Goal: Task Accomplishment & Management: Use online tool/utility

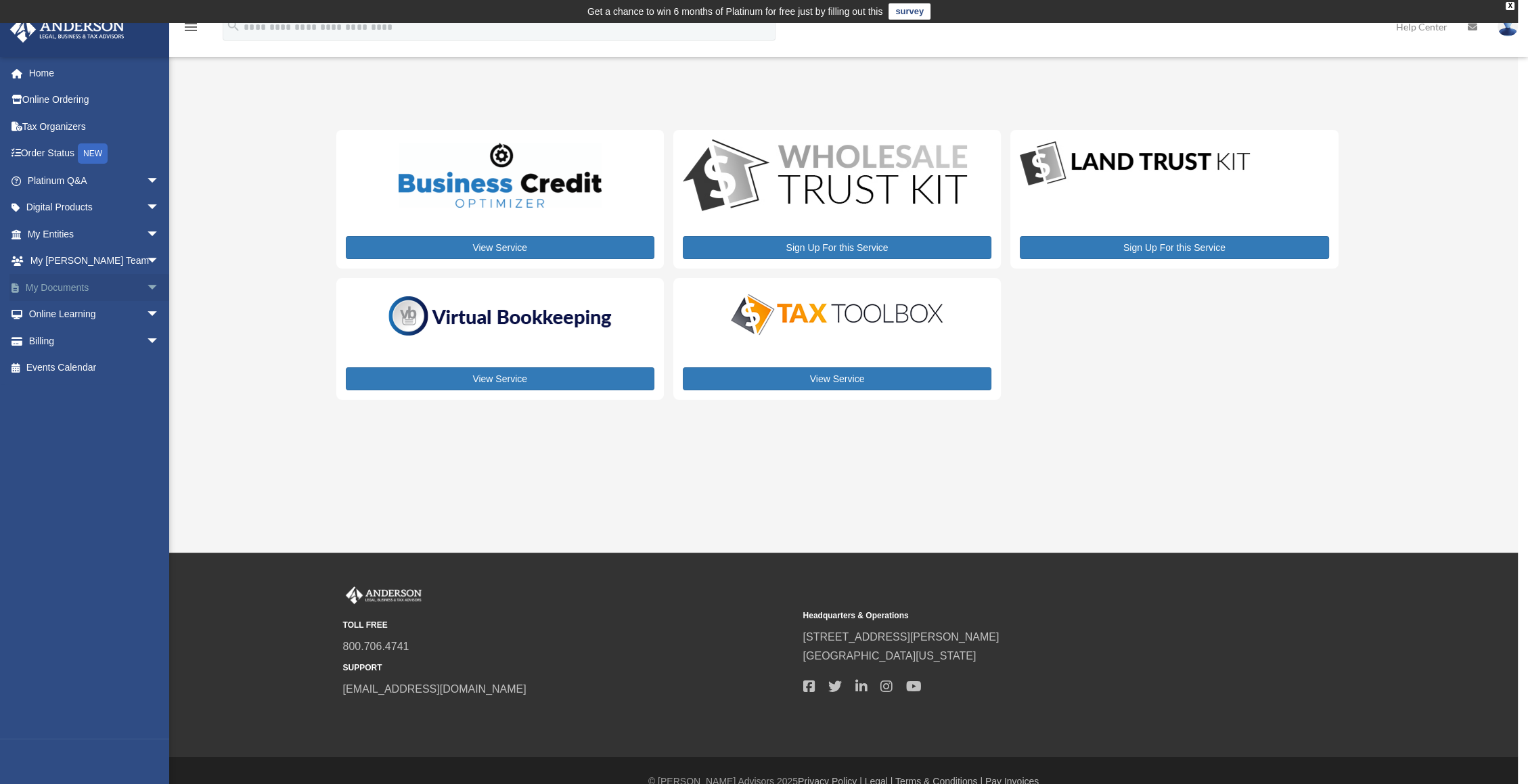
click at [146, 287] on span "arrow_drop_down" at bounding box center [160, 287] width 27 height 28
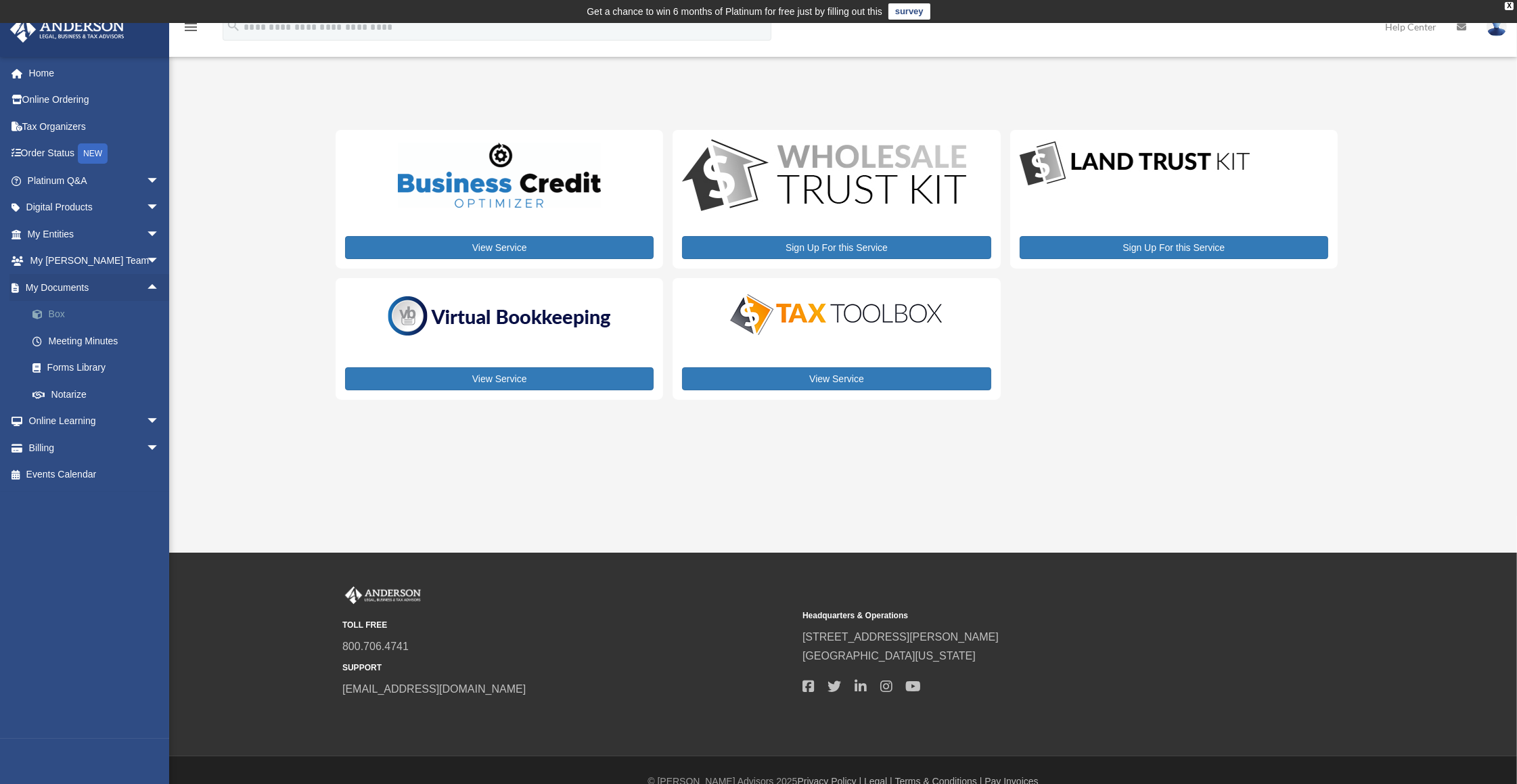
click at [56, 316] on link "Box" at bounding box center [99, 315] width 161 height 27
click at [54, 317] on link "Box" at bounding box center [99, 315] width 161 height 27
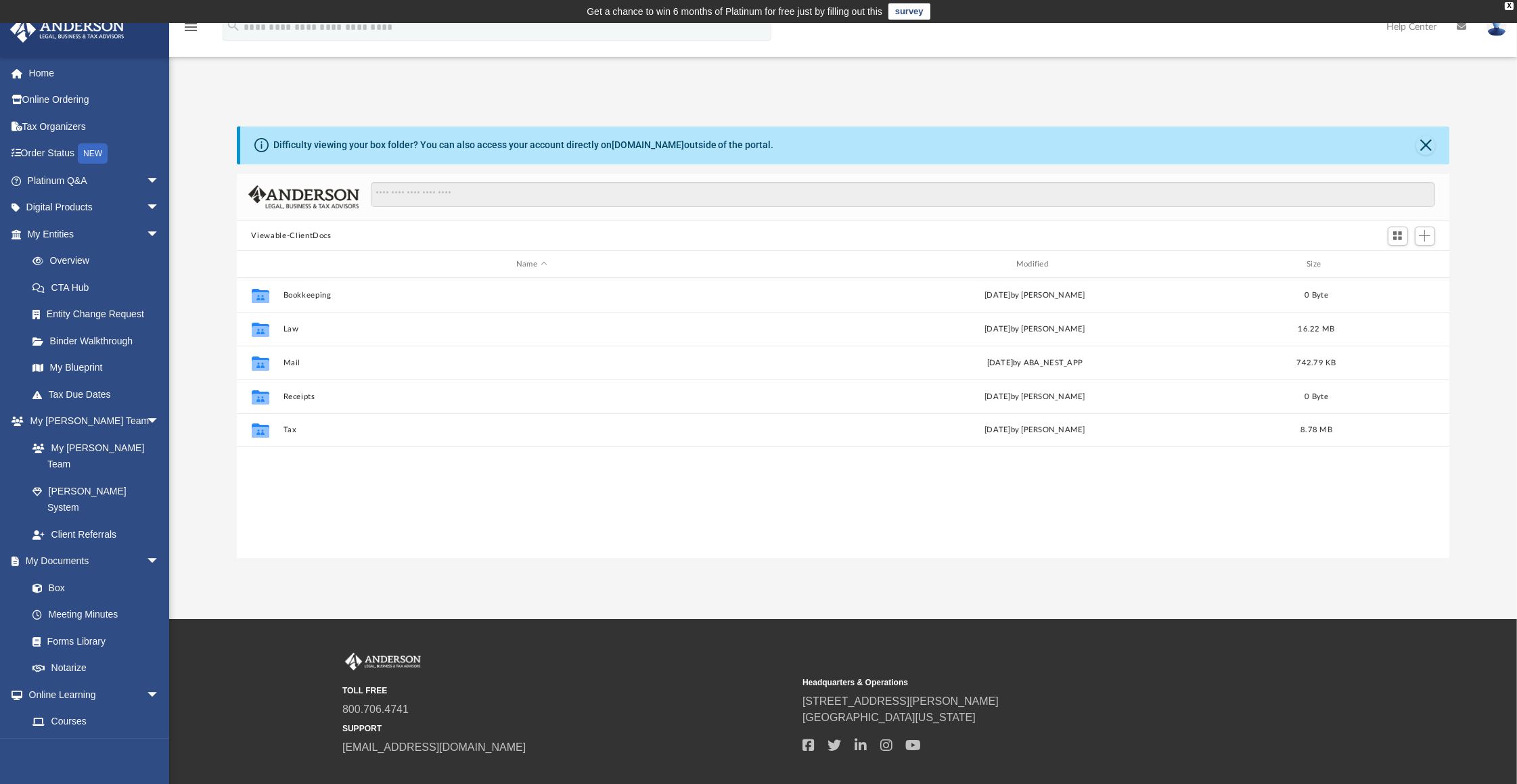
scroll to position [296, 1203]
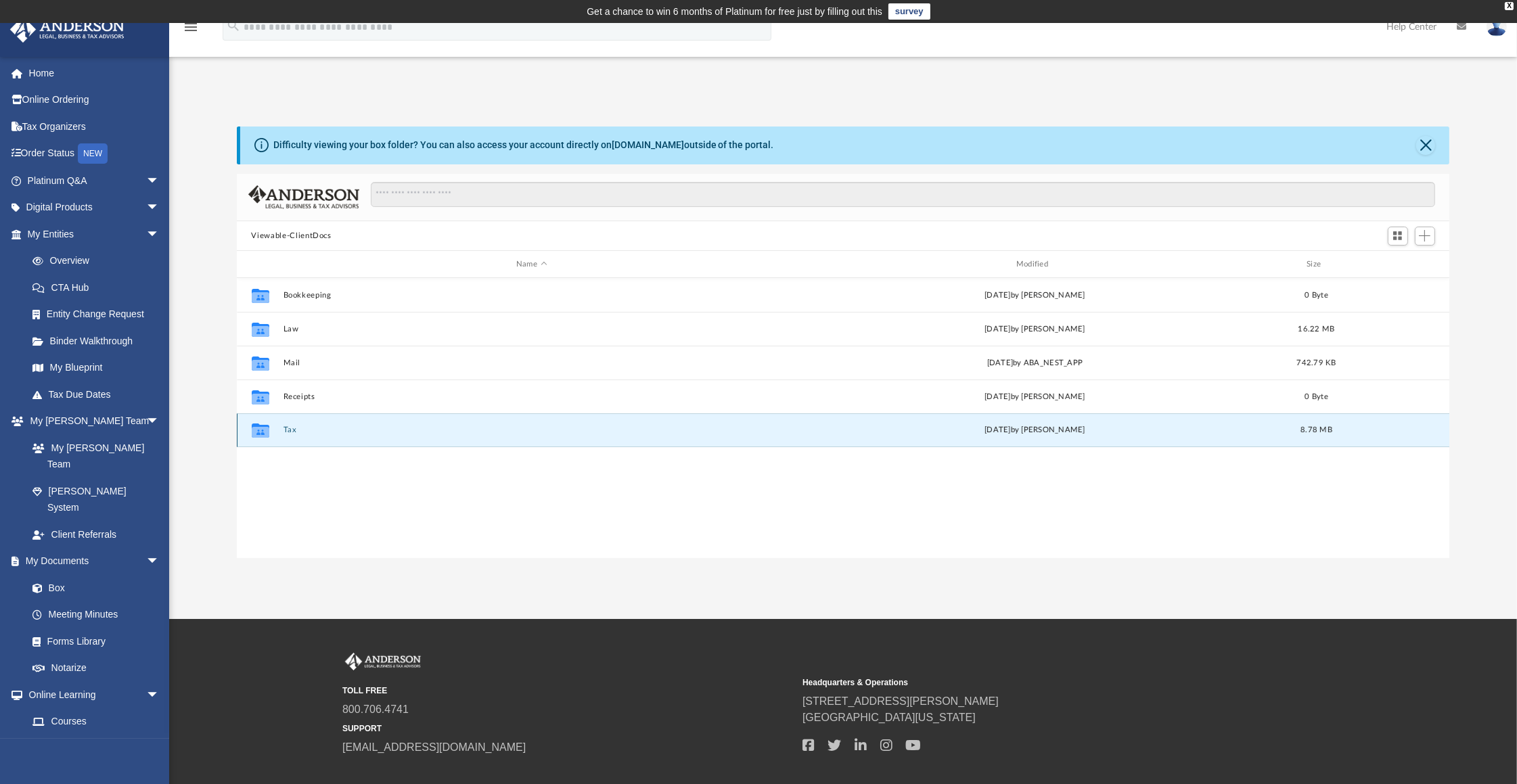
click at [293, 431] on button "Tax" at bounding box center [532, 431] width 498 height 9
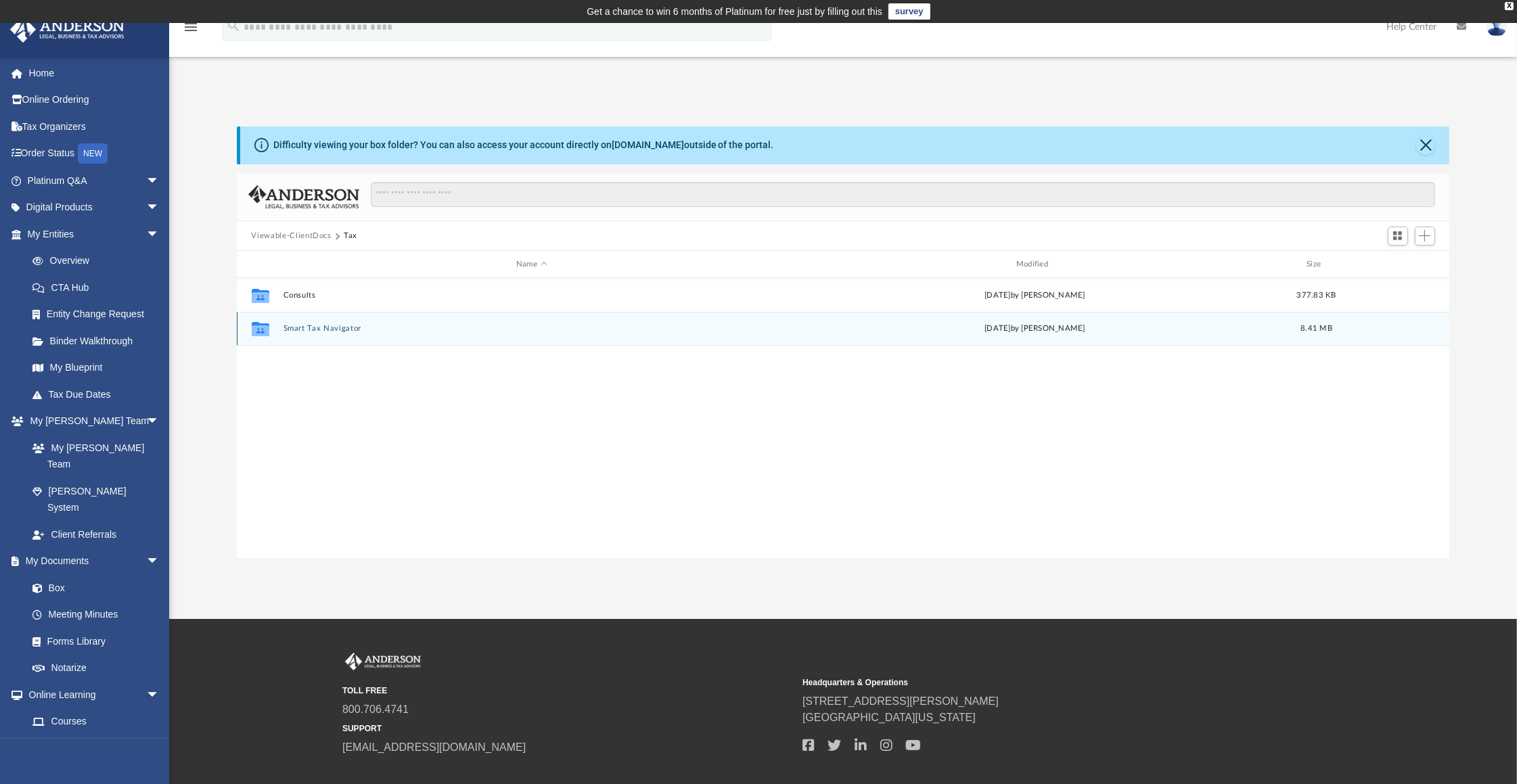
click at [315, 327] on button "Smart Tax Navigator" at bounding box center [532, 329] width 498 height 9
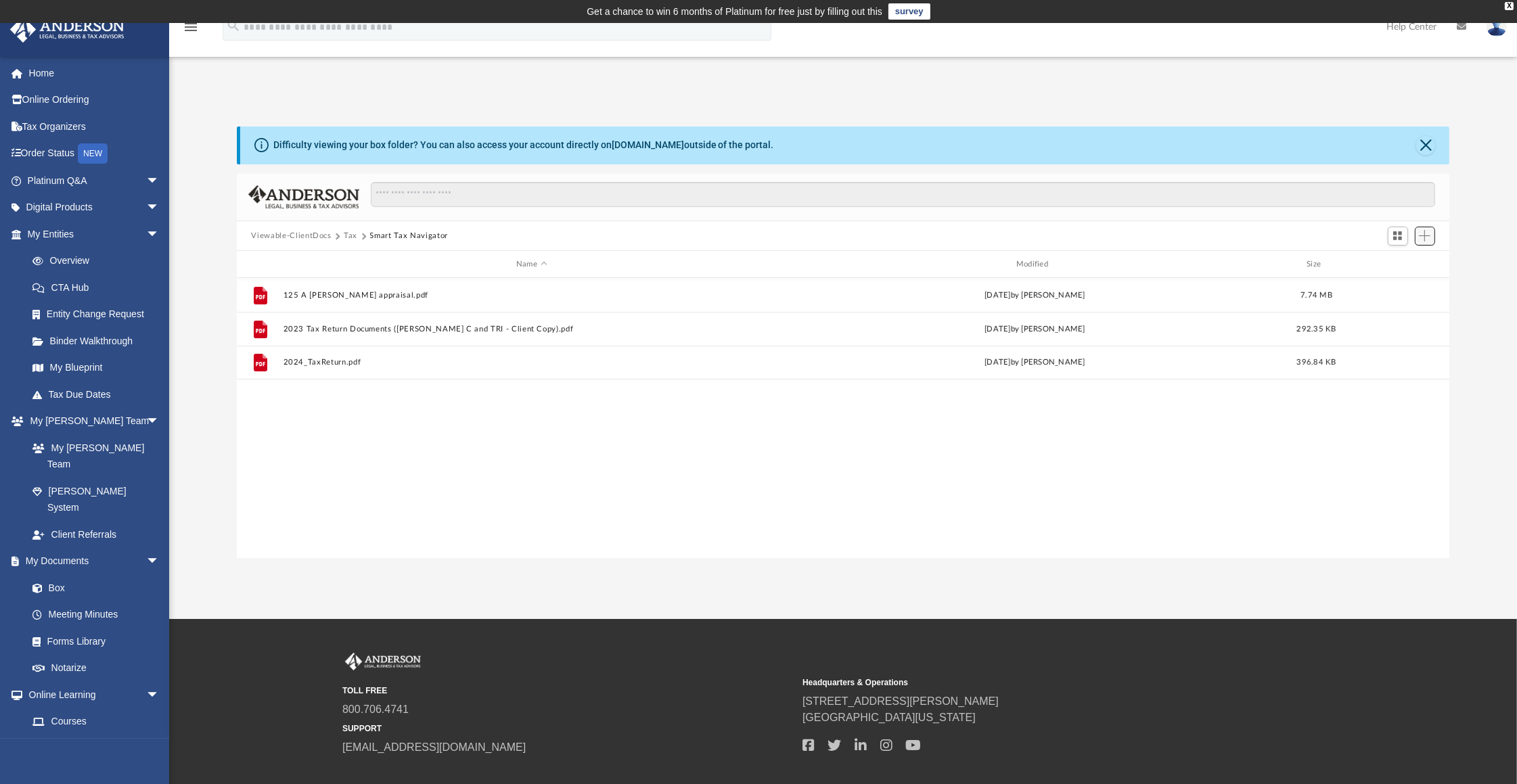
click at [1424, 237] on span "Add" at bounding box center [1424, 235] width 11 height 11
click at [1395, 264] on li "Upload" at bounding box center [1406, 262] width 43 height 14
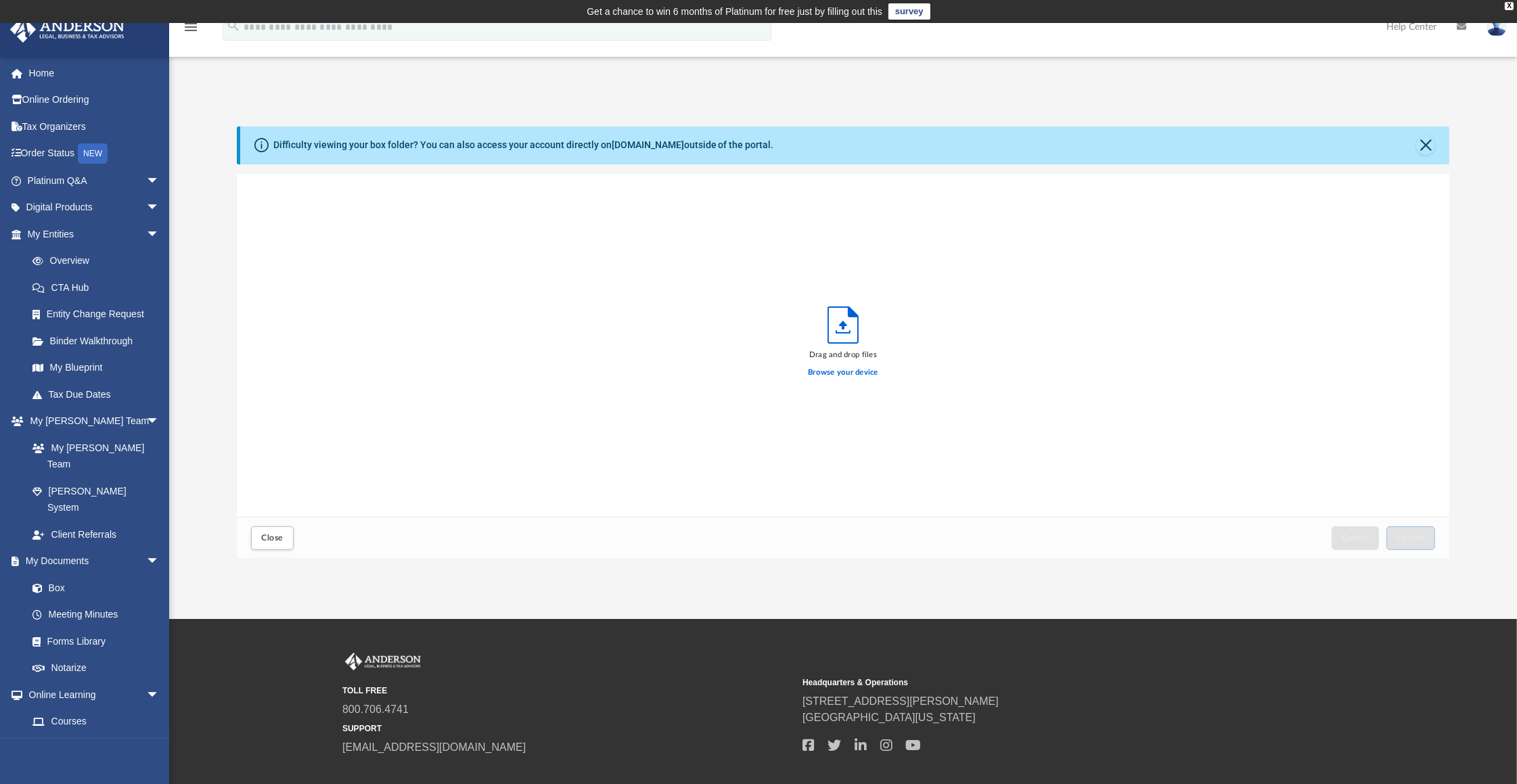
scroll to position [332, 1203]
click at [1420, 537] on span "Upload" at bounding box center [1411, 538] width 28 height 8
click at [1408, 536] on span "Upload" at bounding box center [1411, 538] width 28 height 8
